Goal: Task Accomplishment & Management: Manage account settings

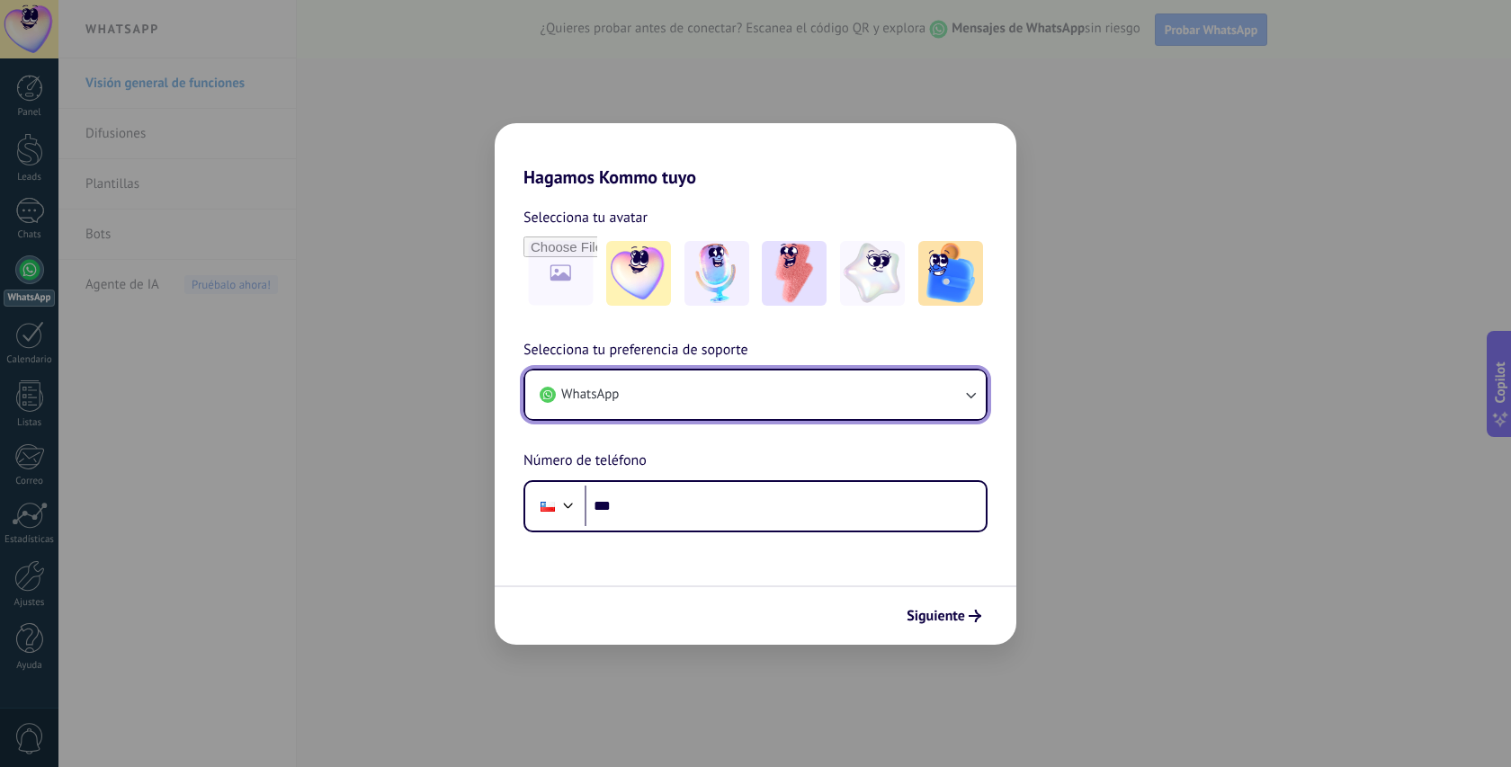
click at [711, 395] on button "WhatsApp" at bounding box center [755, 395] width 461 height 49
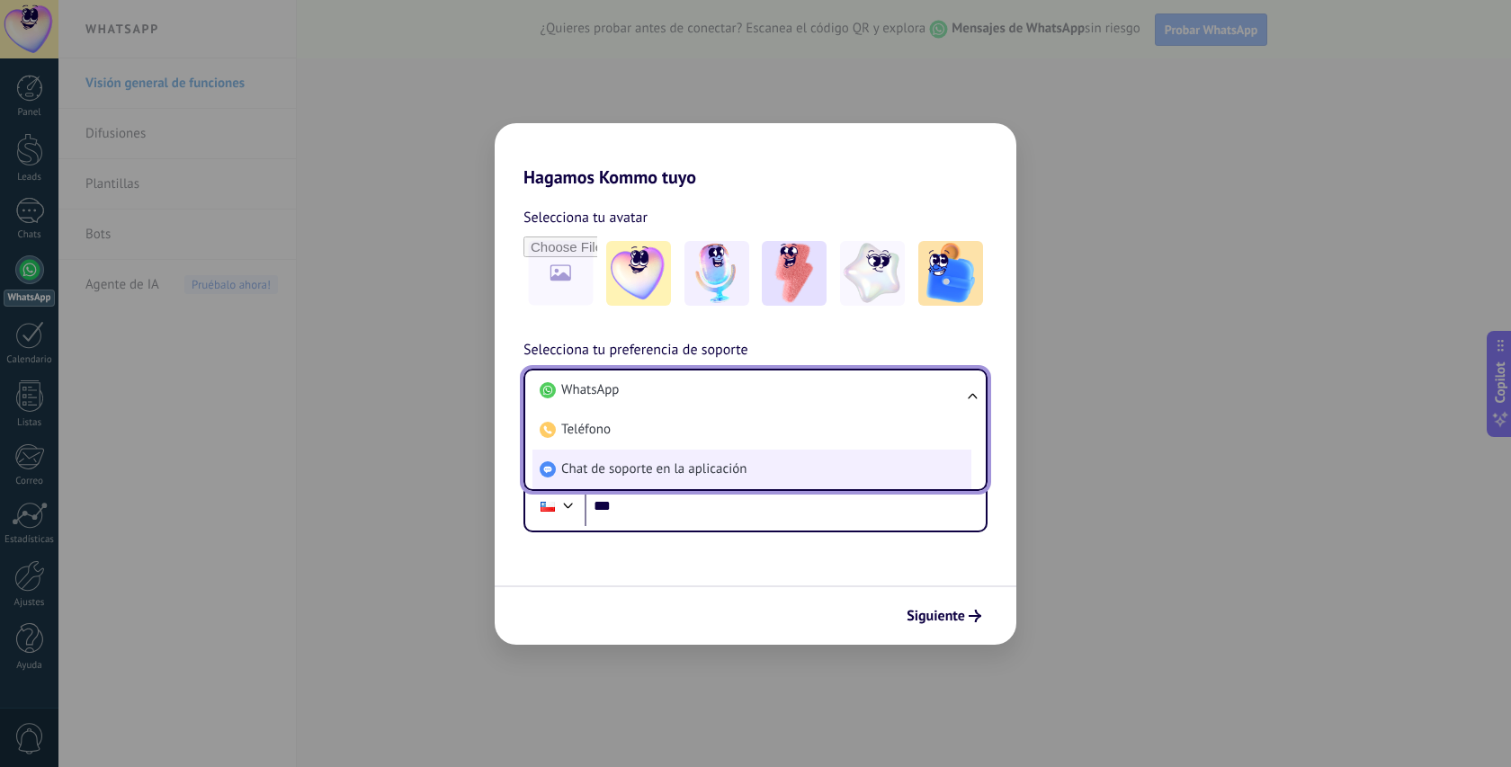
click at [702, 472] on span "Chat de soporte en la aplicación" at bounding box center [653, 470] width 185 height 18
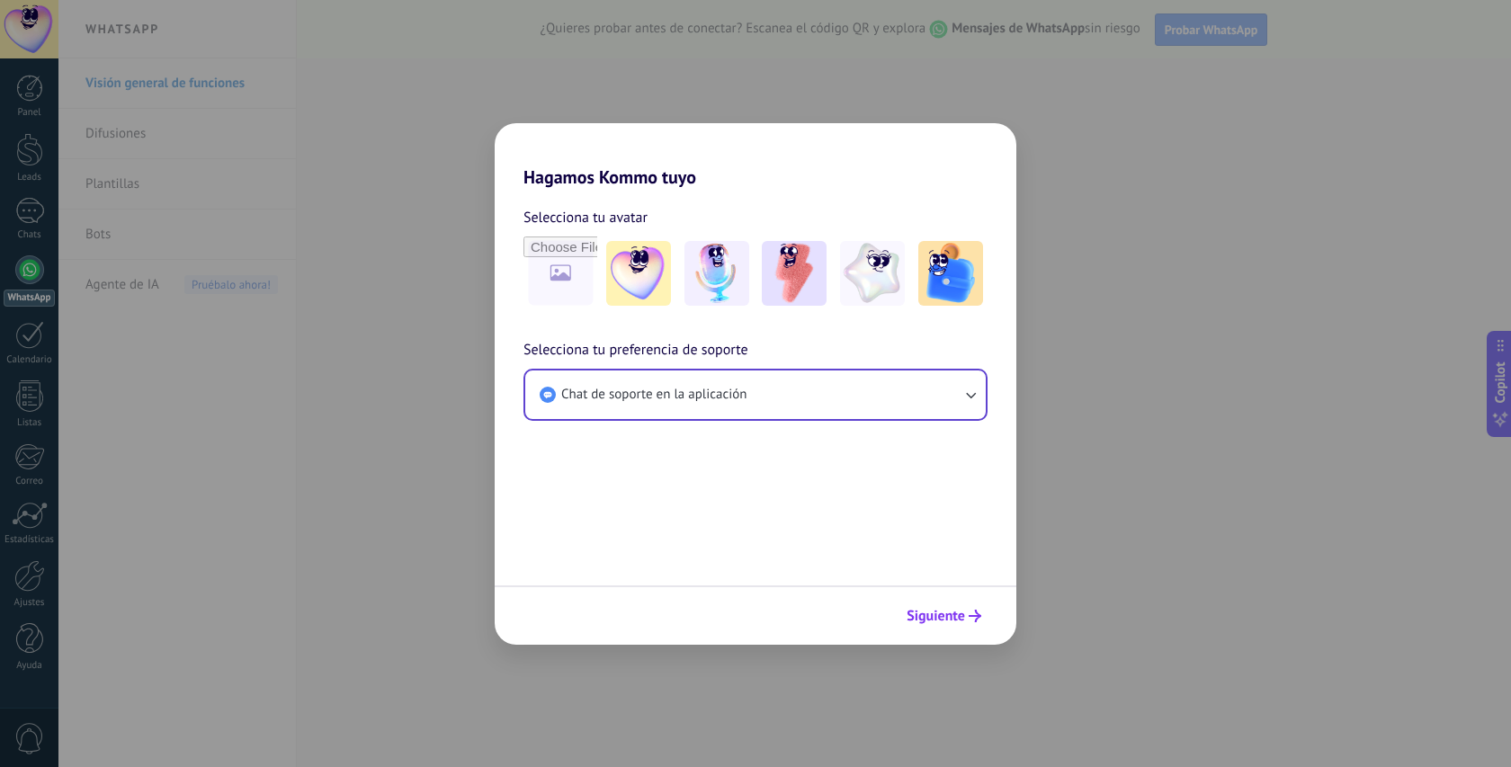
click at [931, 622] on span "Siguiente" at bounding box center [936, 616] width 58 height 13
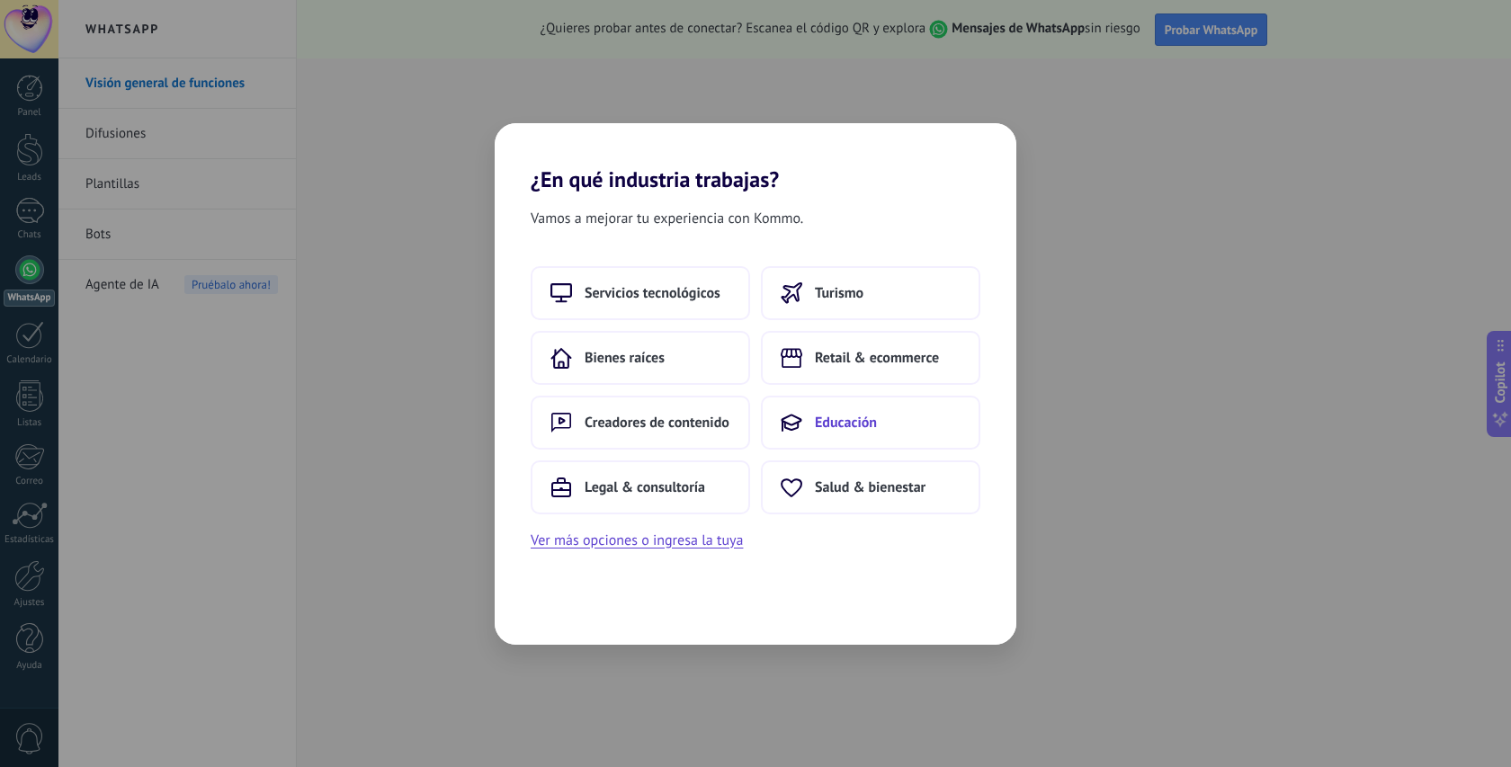
click at [925, 429] on button "Educación" at bounding box center [870, 423] width 219 height 54
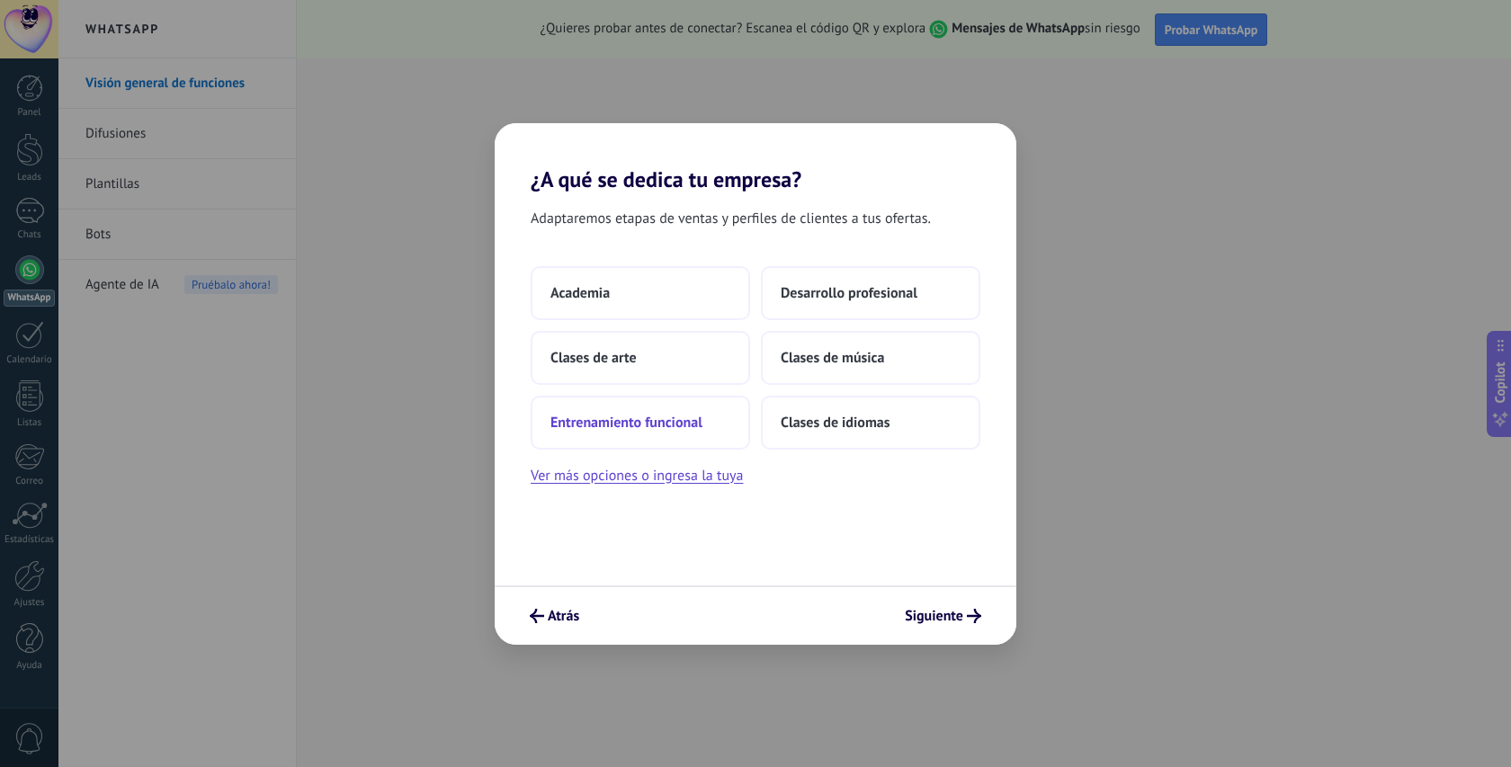
click at [604, 420] on span "Entrenamiento funcional" at bounding box center [627, 423] width 152 height 18
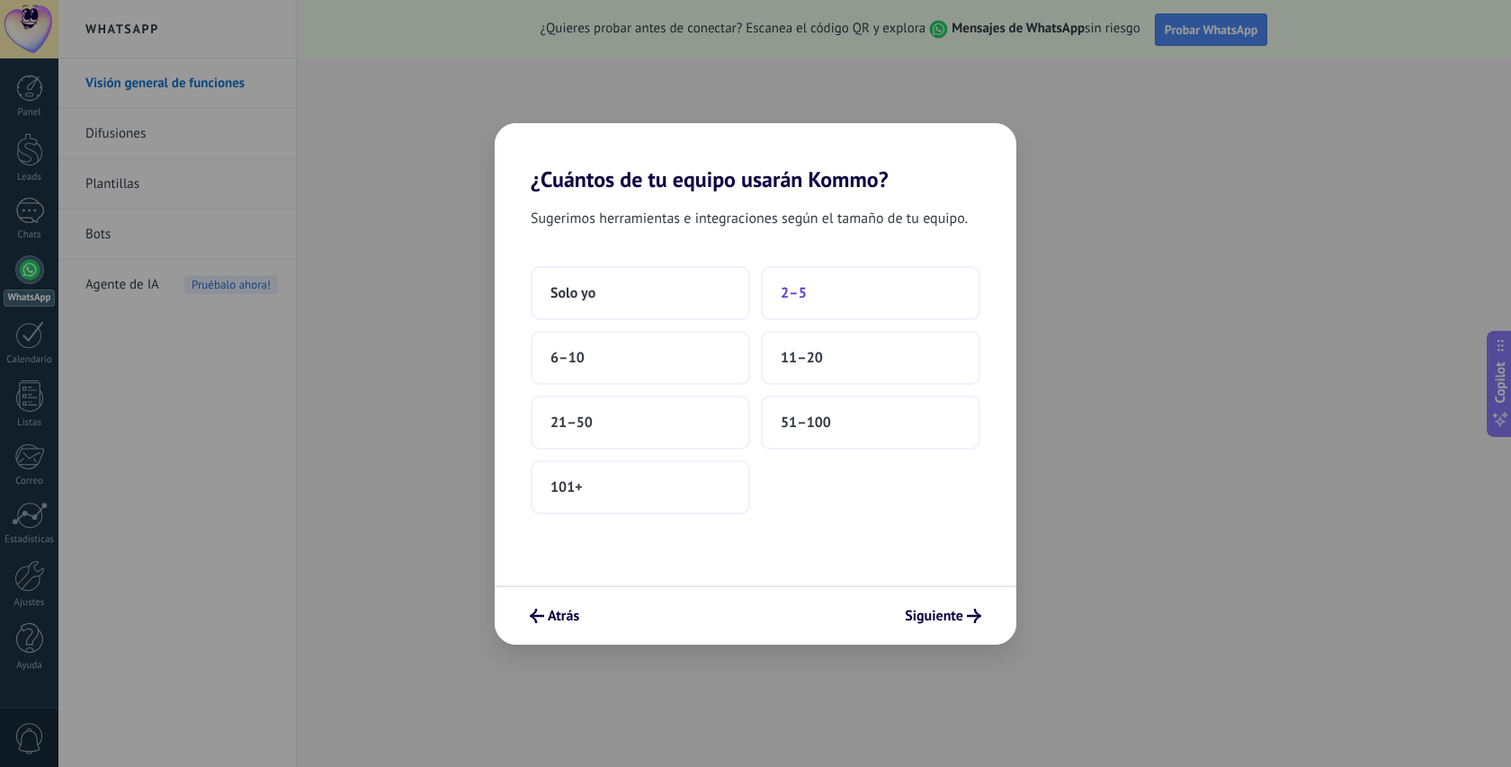
click at [810, 302] on button "2–5" at bounding box center [870, 293] width 219 height 54
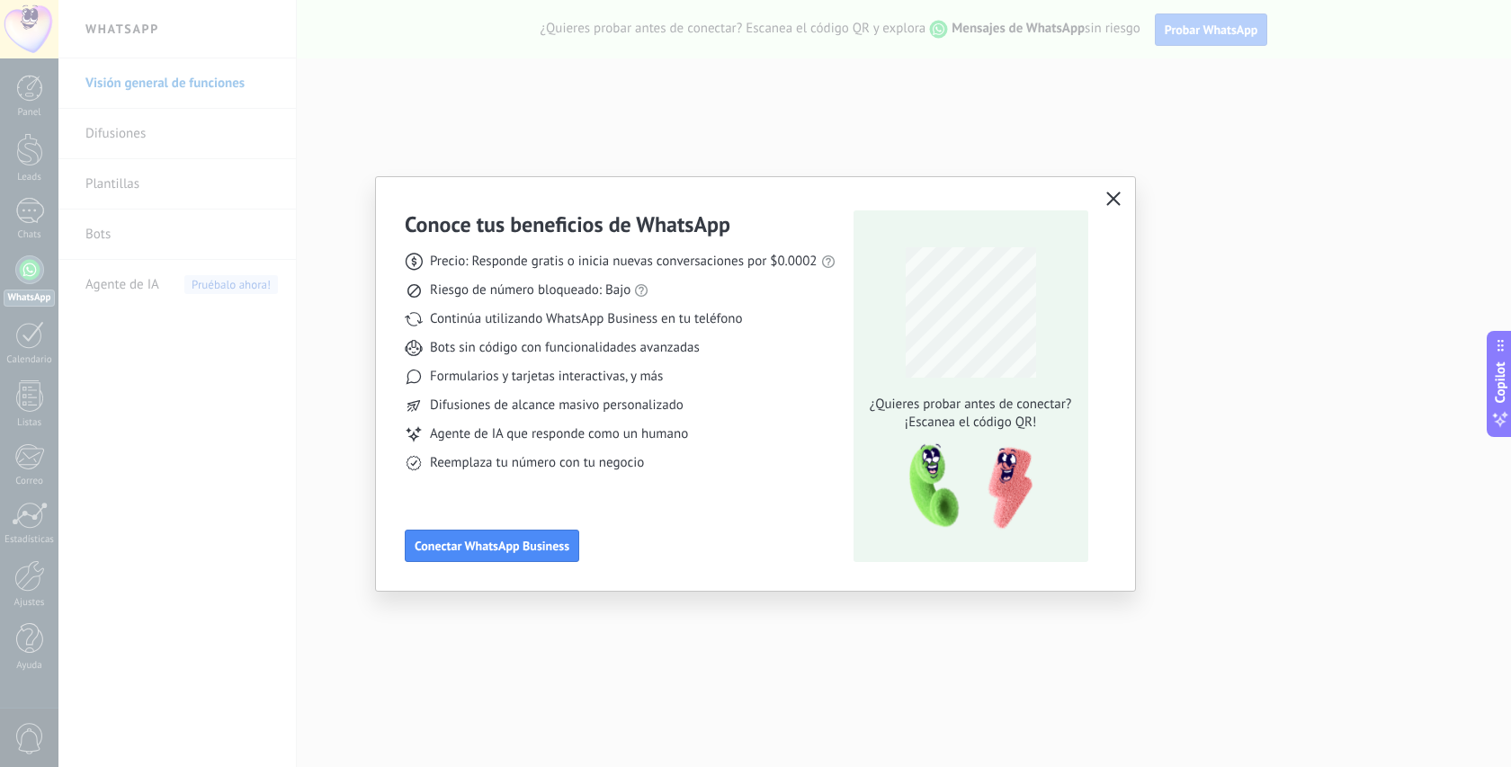
click at [1117, 199] on icon "button" at bounding box center [1113, 199] width 14 height 14
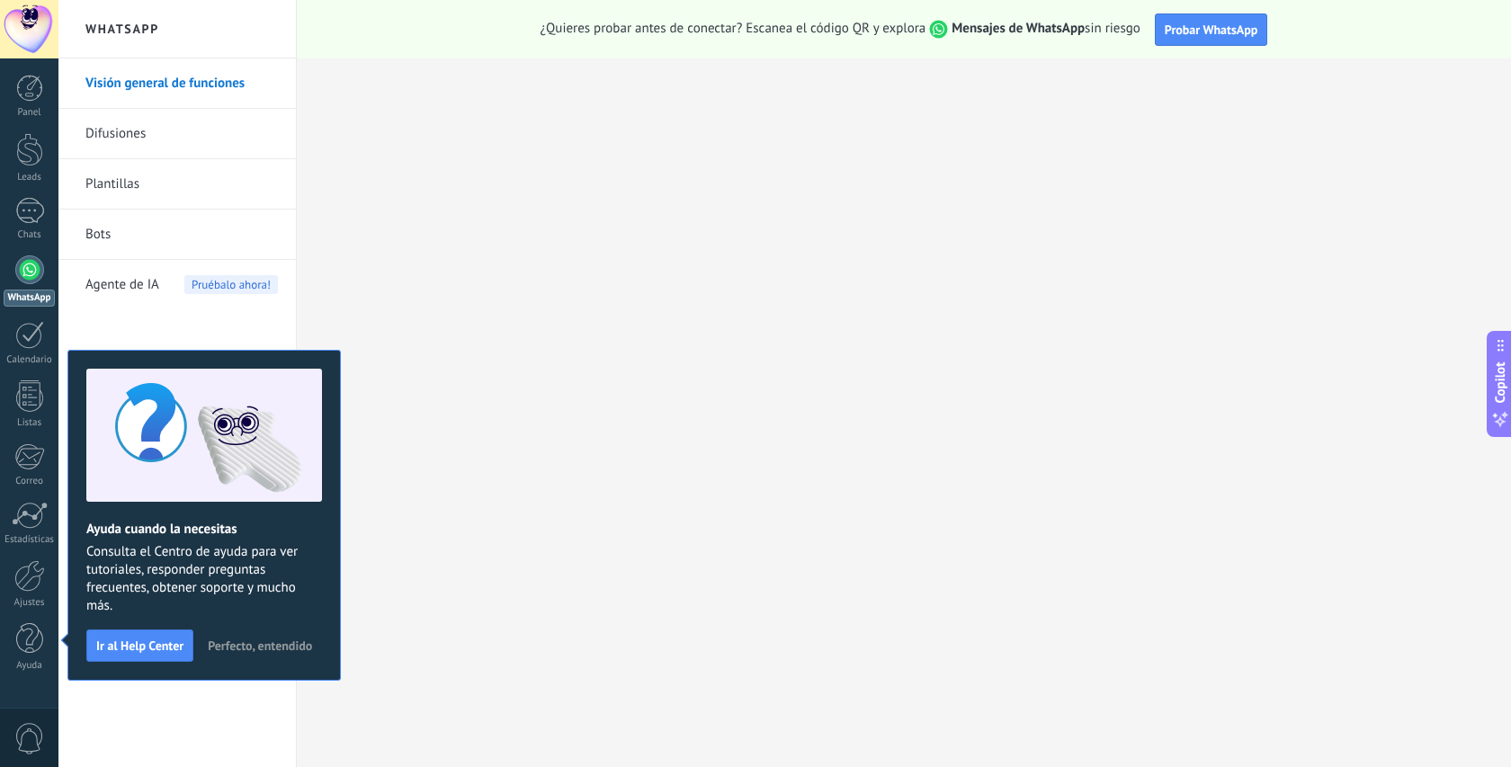
click at [268, 647] on span "Perfecto, entendido" at bounding box center [260, 646] width 104 height 13
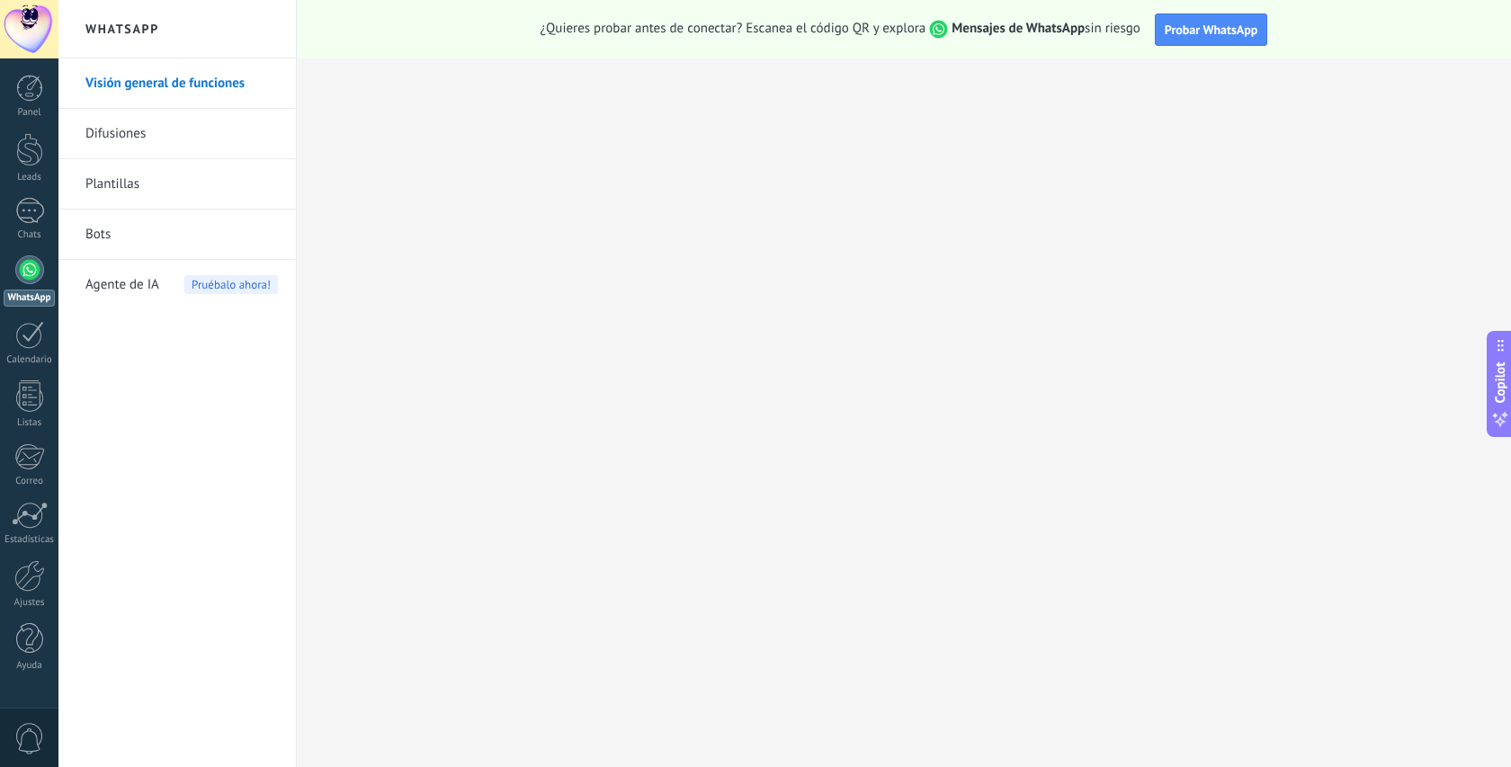
click at [47, 48] on div at bounding box center [29, 29] width 58 height 58
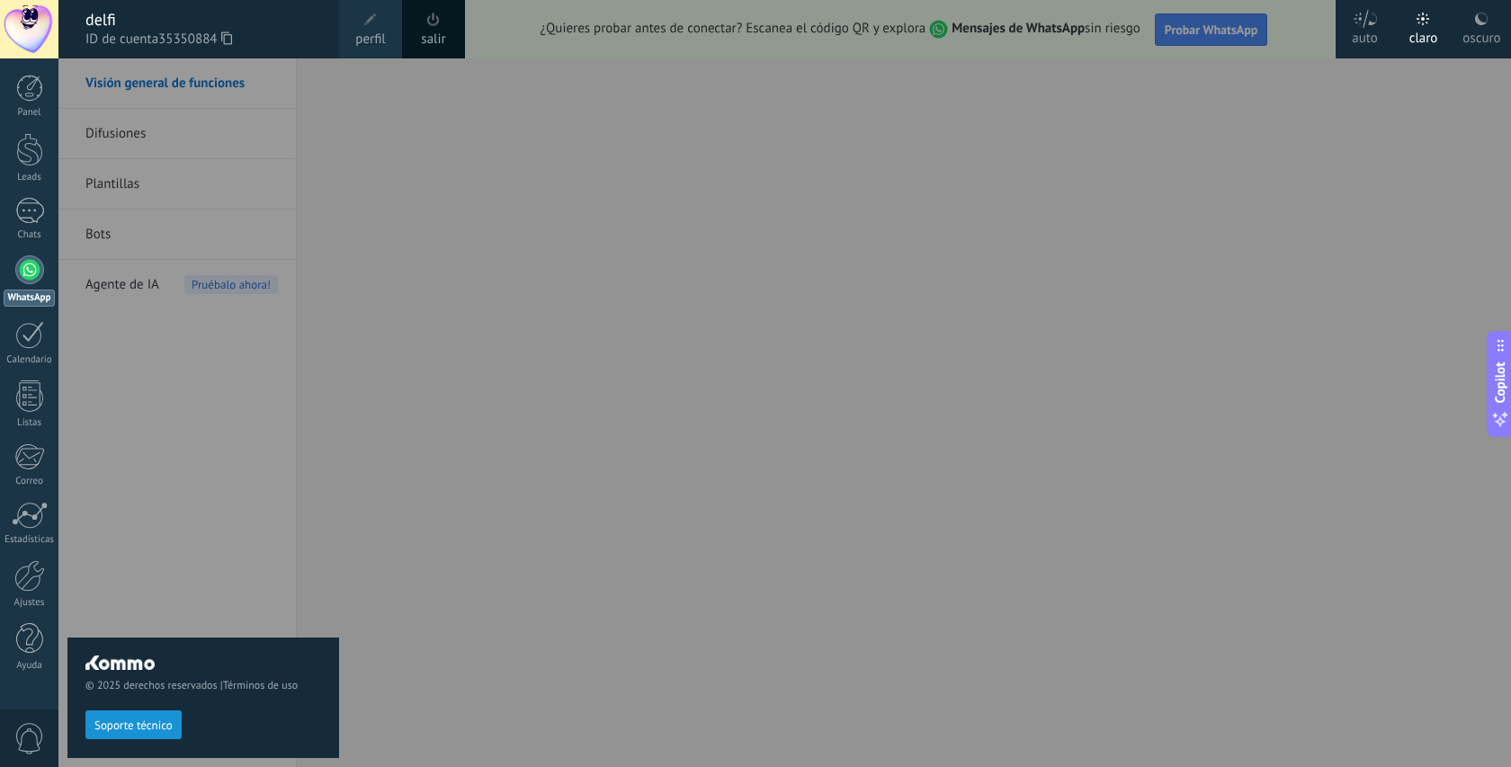
click at [379, 31] on span "perfil" at bounding box center [370, 40] width 30 height 20
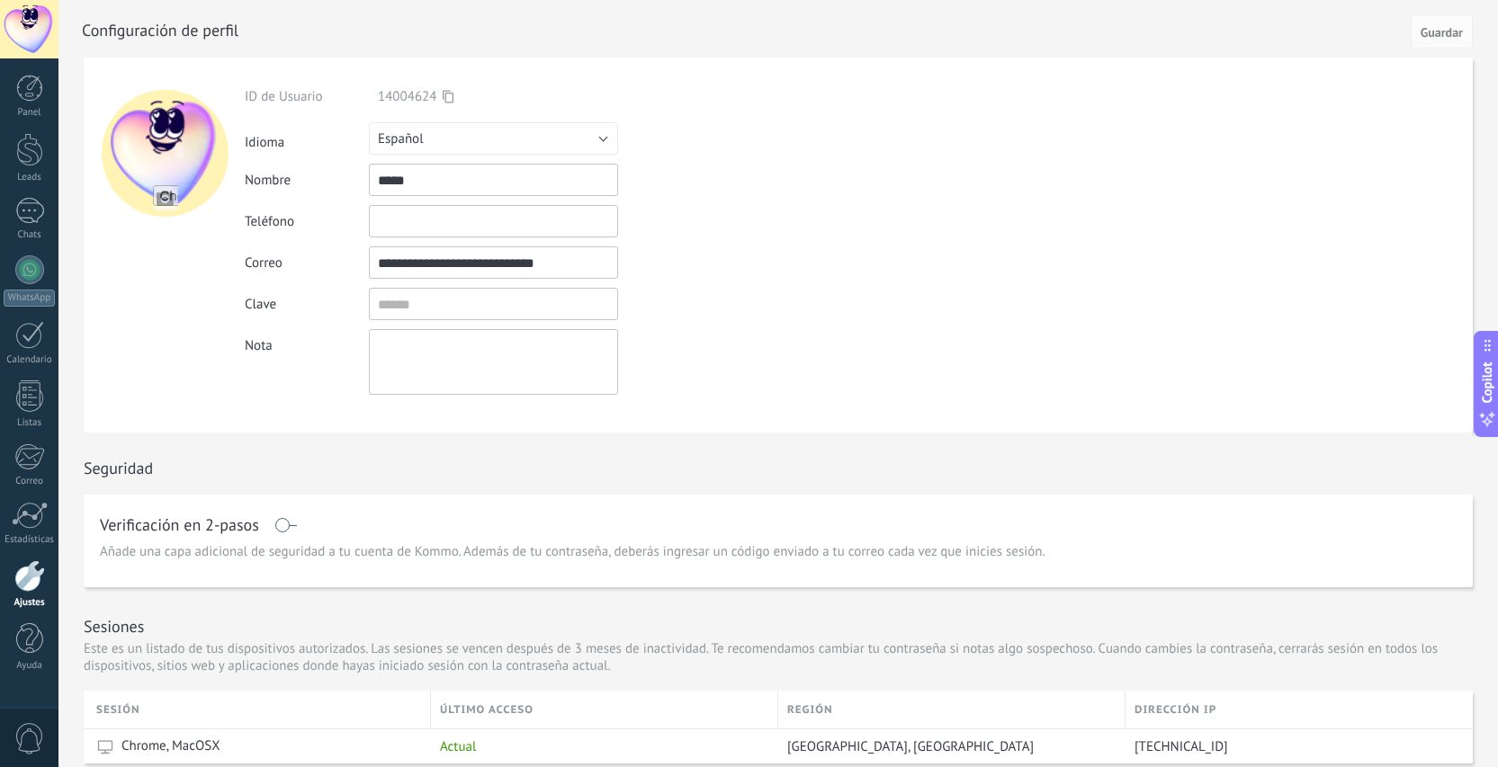
drag, startPoint x: 595, startPoint y: 257, endPoint x: 595, endPoint y: 273, distance: 15.3
click at [595, 257] on input "**********" at bounding box center [493, 262] width 249 height 32
click at [26, 22] on div at bounding box center [29, 29] width 58 height 58
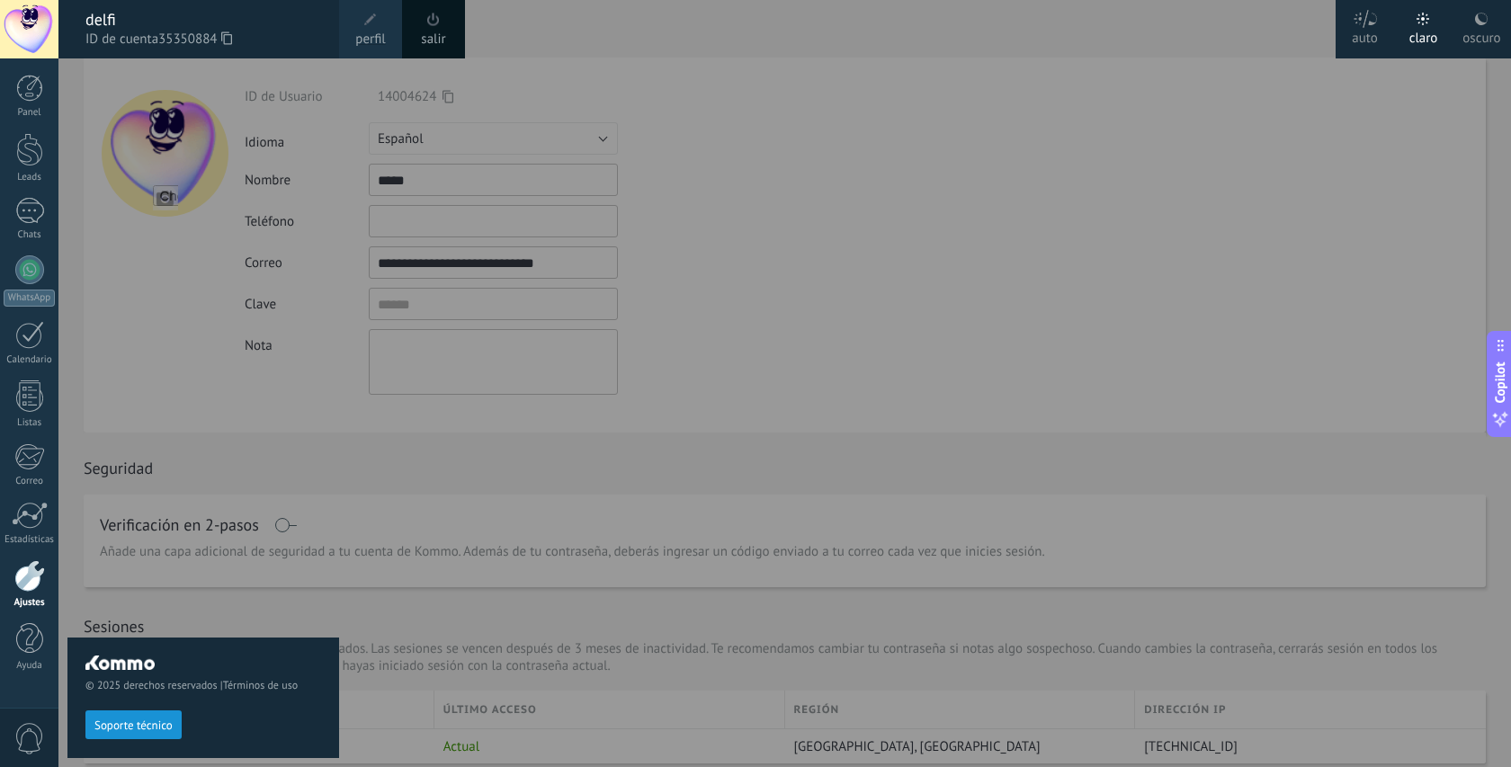
click at [435, 39] on link "salir" at bounding box center [433, 40] width 24 height 20
